Goal: Task Accomplishment & Management: Manage account settings

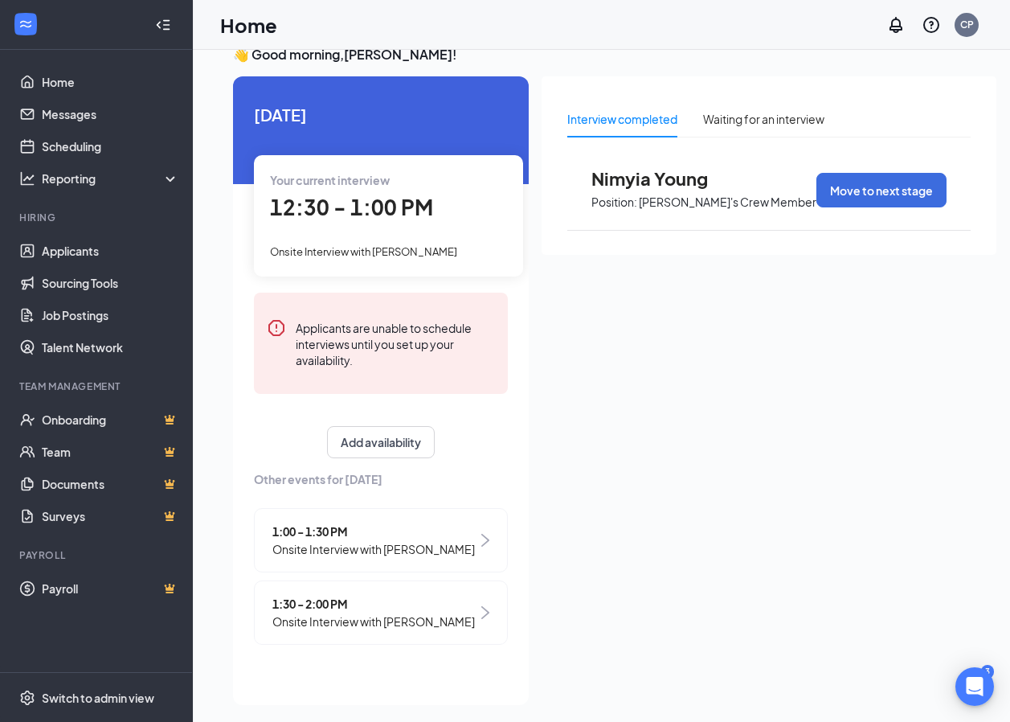
scroll to position [34, 0]
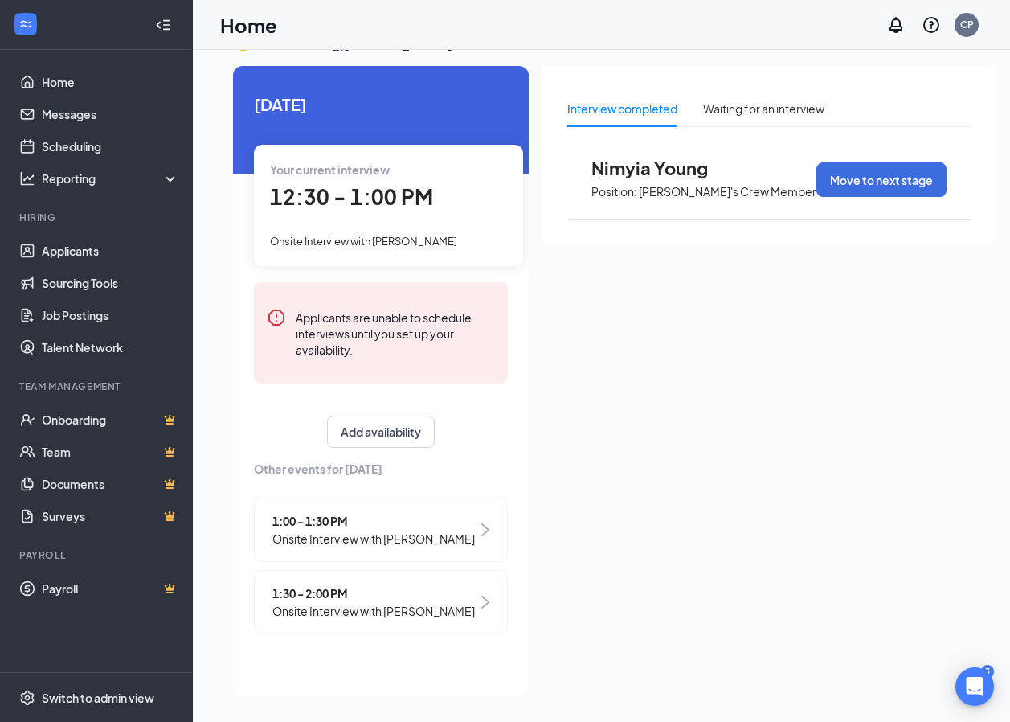
click at [362, 526] on span "1:00 - 1:30 PM" at bounding box center [373, 521] width 203 height 18
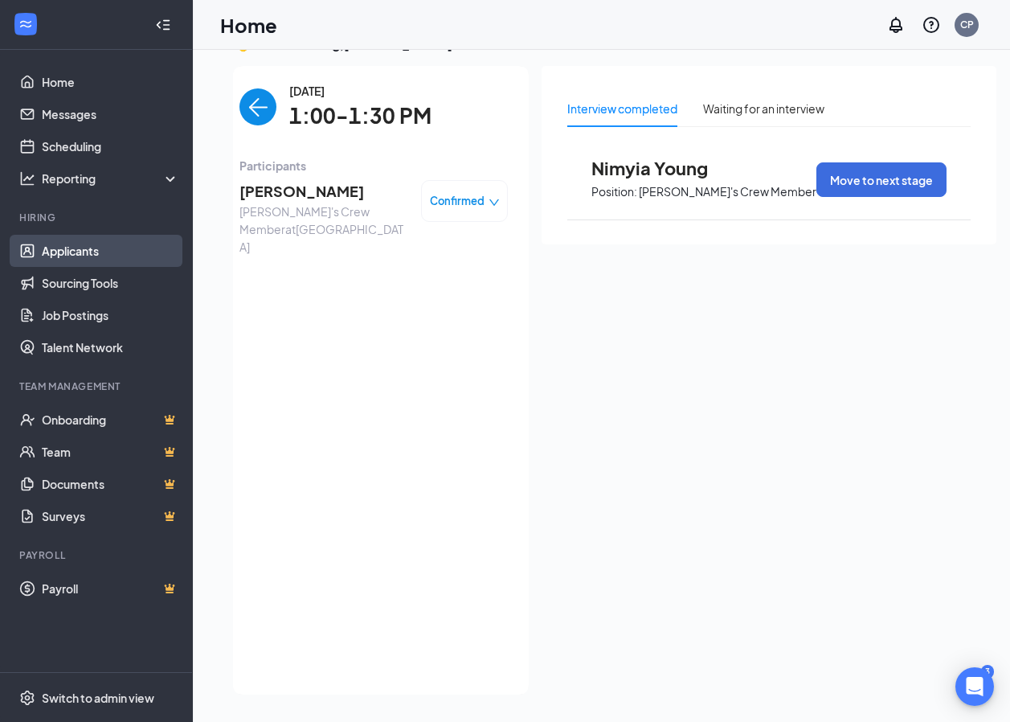
click at [138, 251] on link "Applicants" at bounding box center [110, 251] width 137 height 32
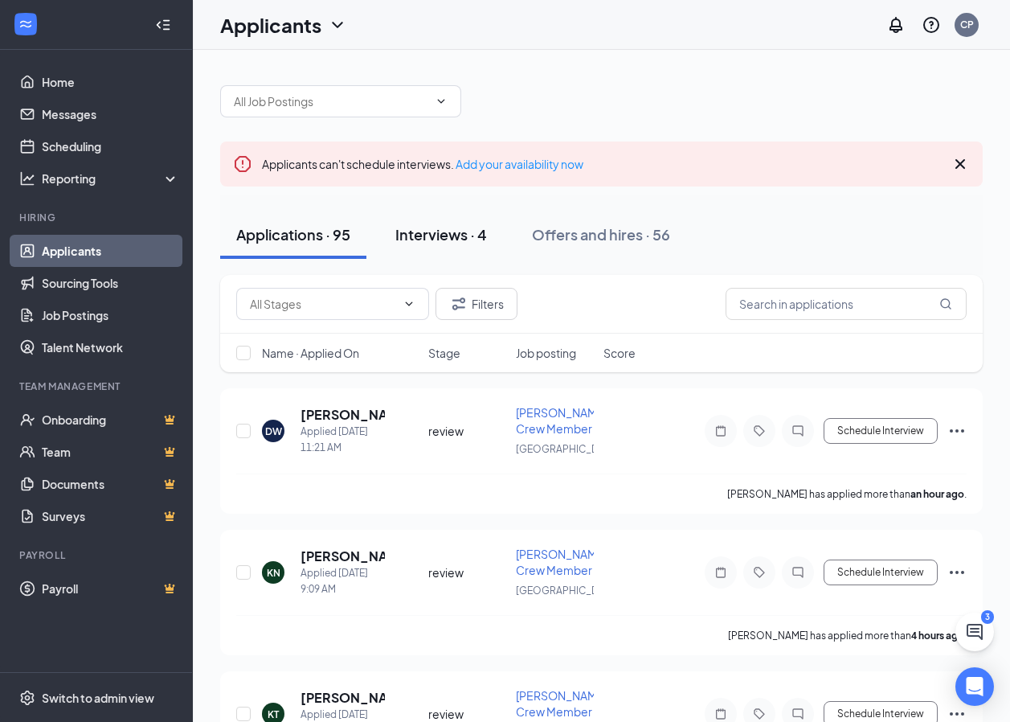
click at [431, 247] on button "Interviews · 4" at bounding box center [441, 235] width 124 height 48
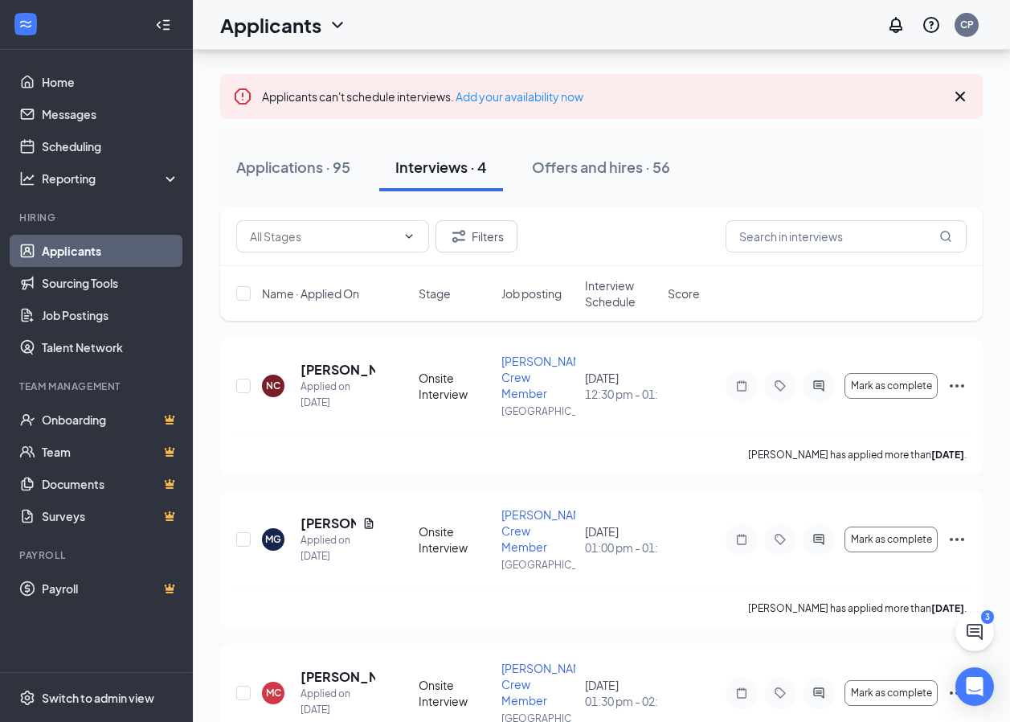
scroll to position [59, 0]
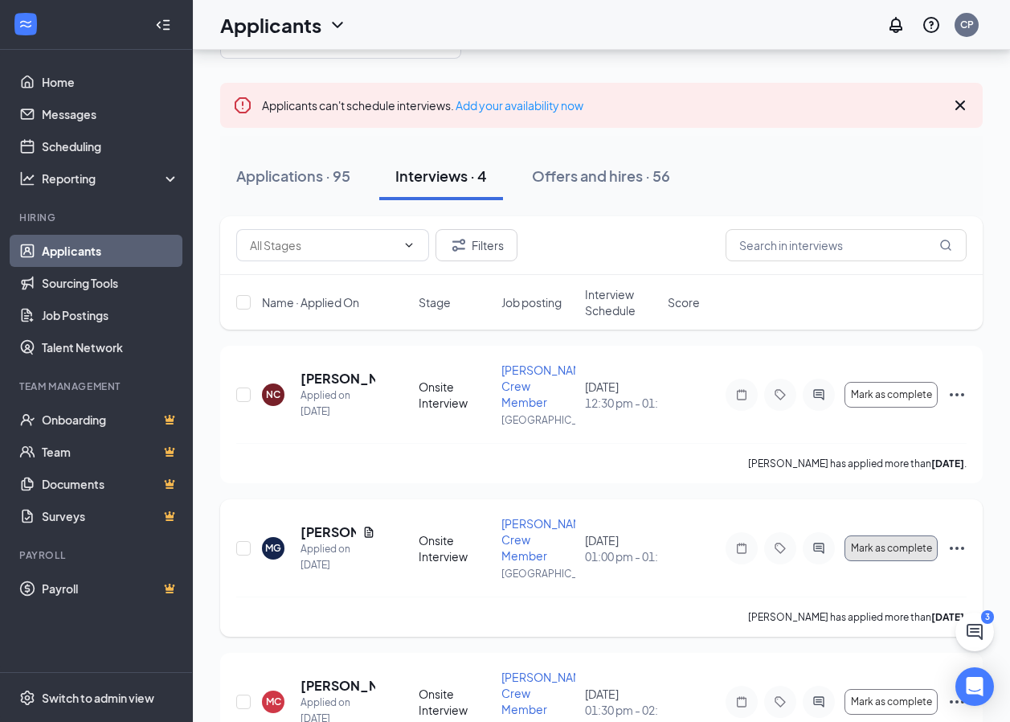
click at [905, 540] on button "Mark as complete" at bounding box center [891, 548] width 93 height 26
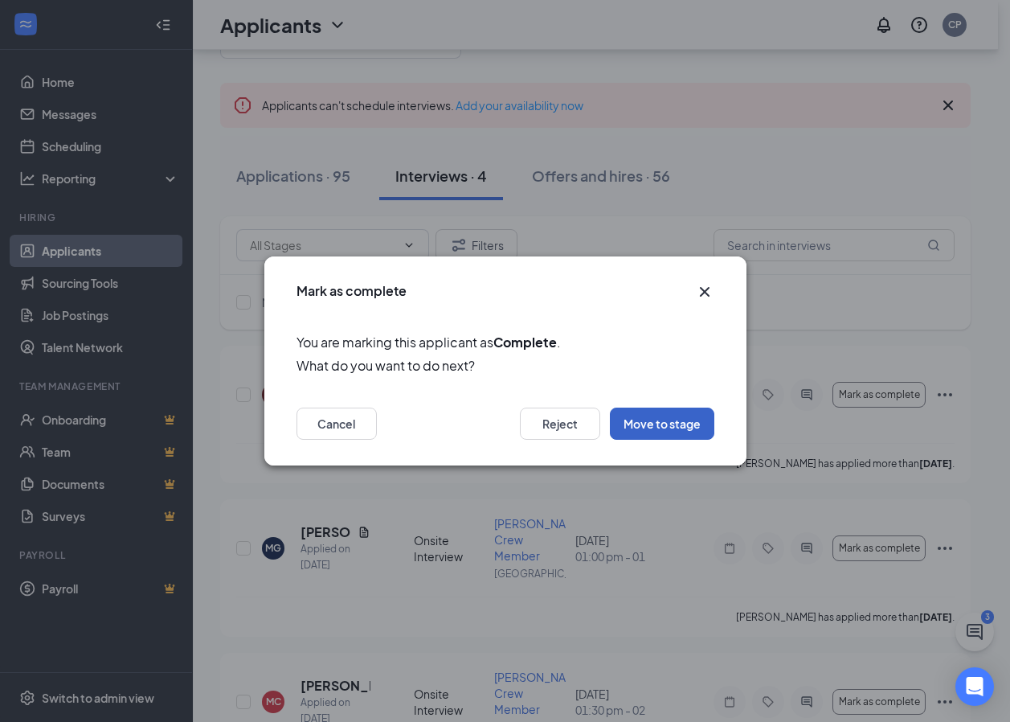
click at [658, 423] on button "Move to stage" at bounding box center [662, 423] width 104 height 32
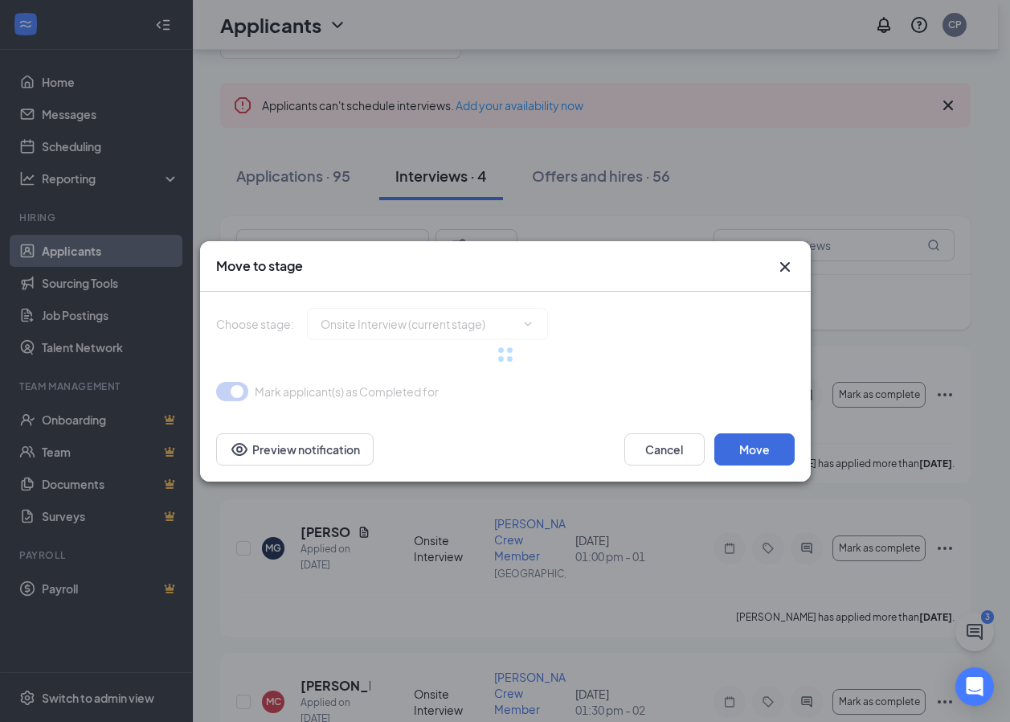
type input "Background Check (next stage)"
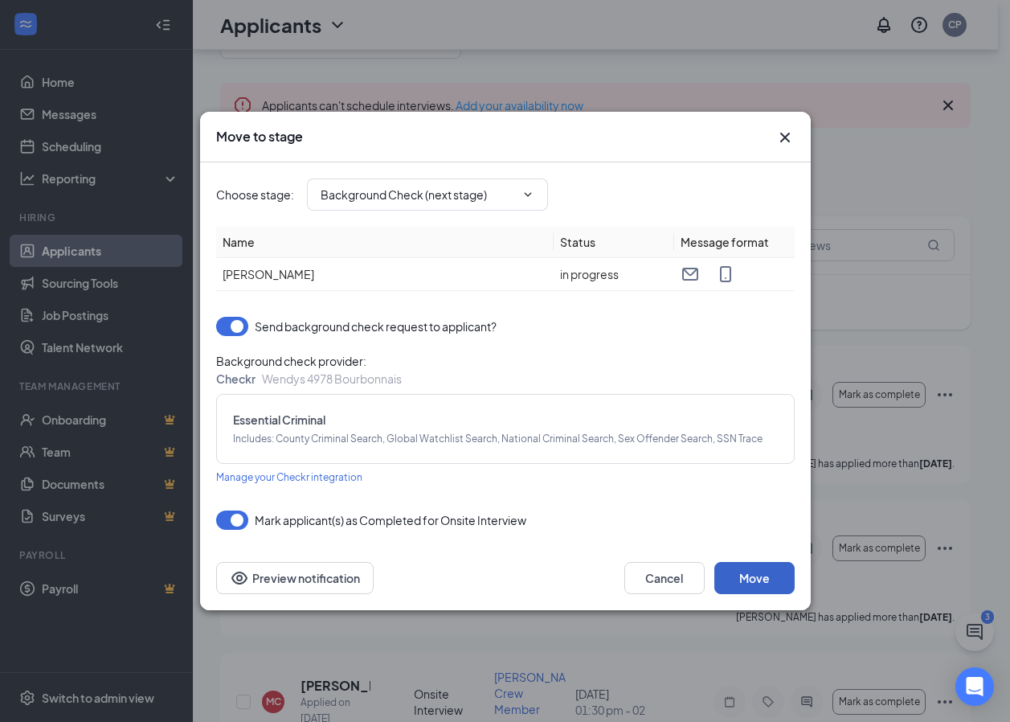
click at [765, 584] on button "Move" at bounding box center [754, 578] width 80 height 32
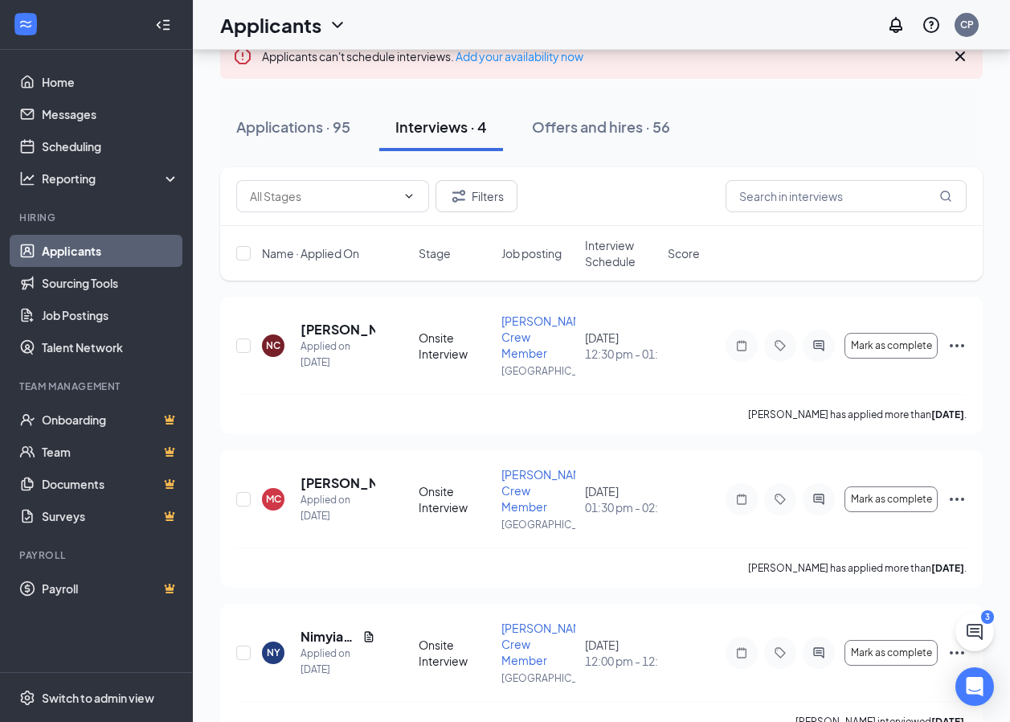
scroll to position [146, 0]
